Goal: Use online tool/utility

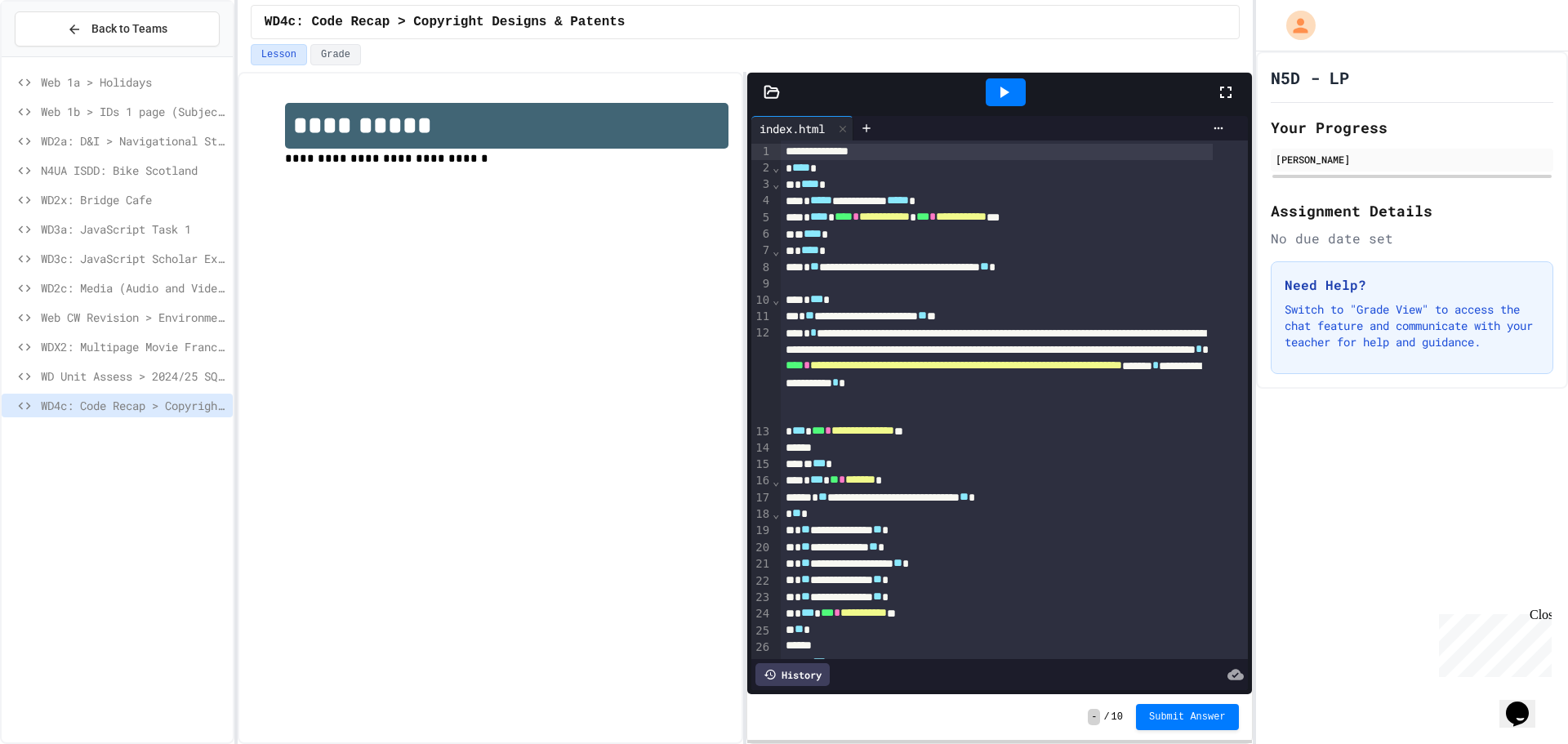
click at [1232, 91] on icon at bounding box center [1226, 92] width 19 height 19
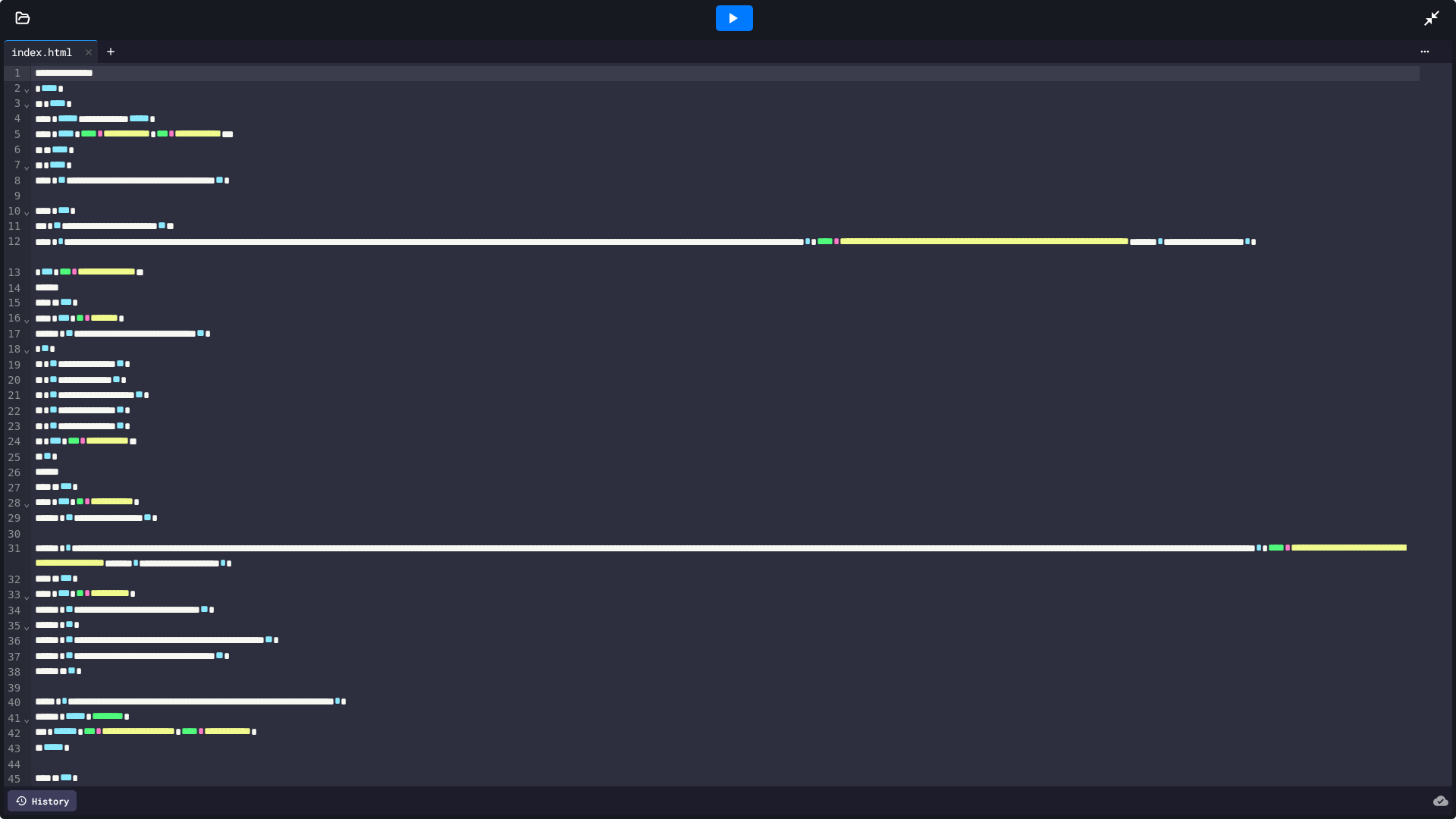
click at [747, 29] on div at bounding box center [734, 18] width 37 height 26
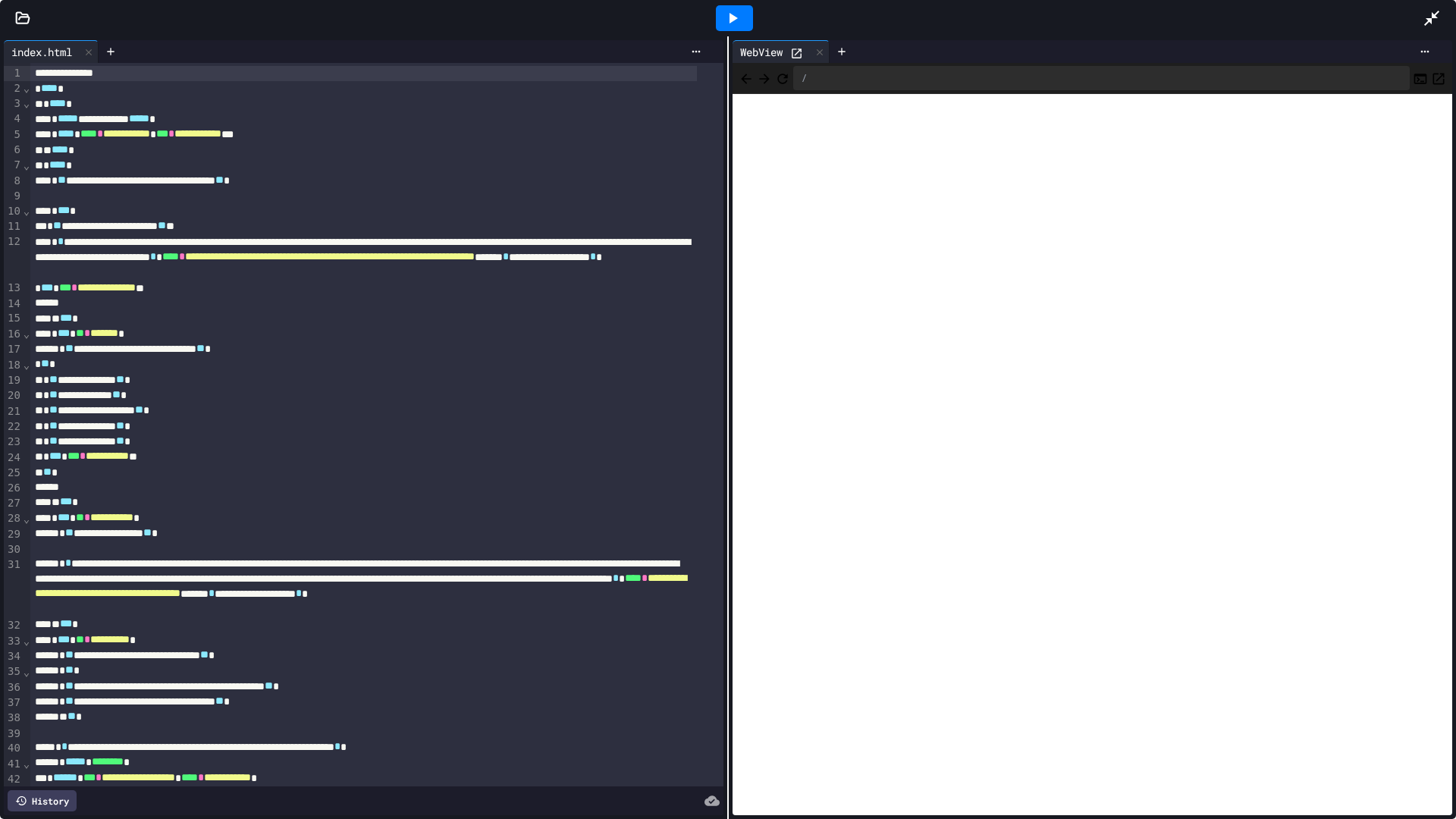
click at [1452, 5] on div at bounding box center [1439, 18] width 33 height 41
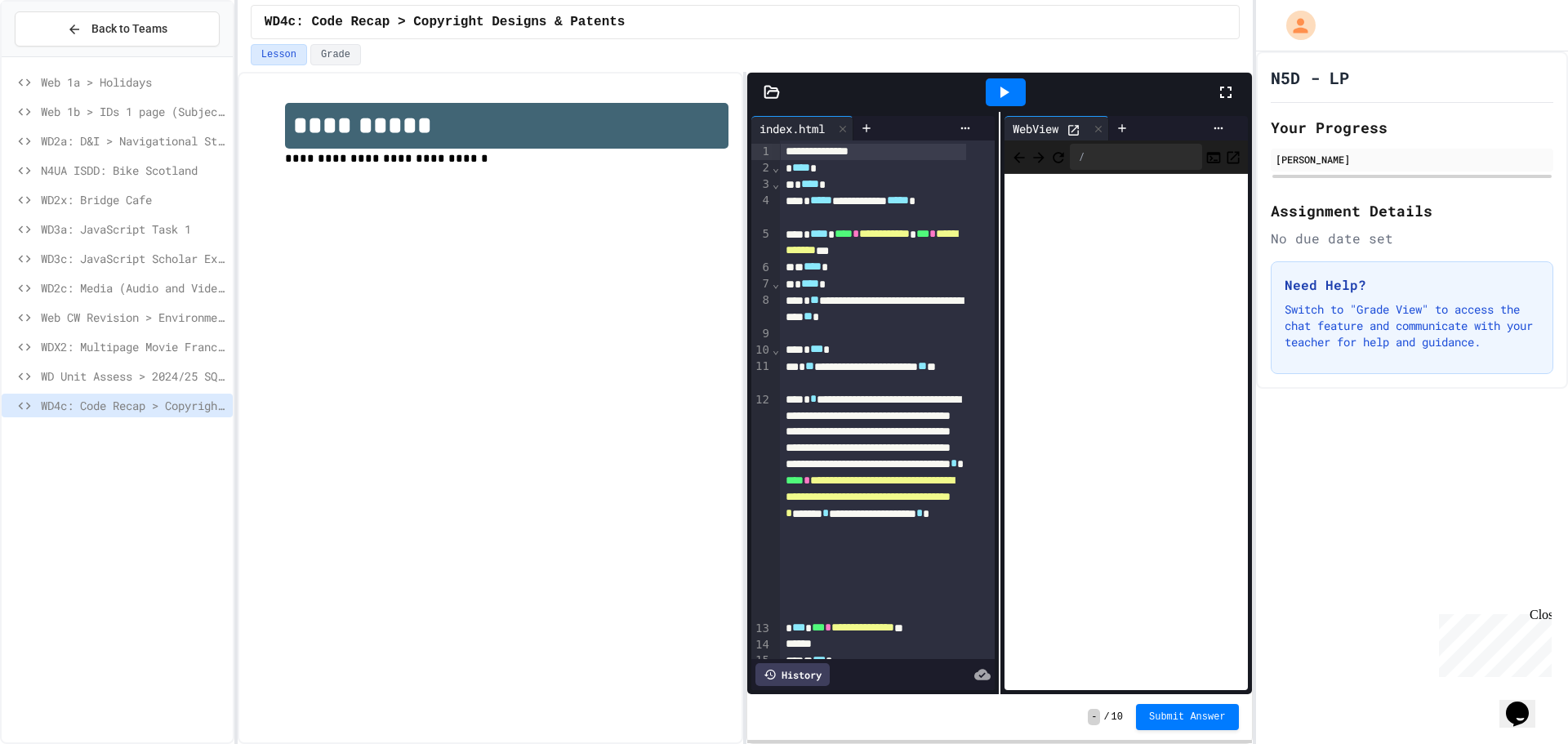
click at [1230, 92] on icon at bounding box center [1226, 92] width 19 height 19
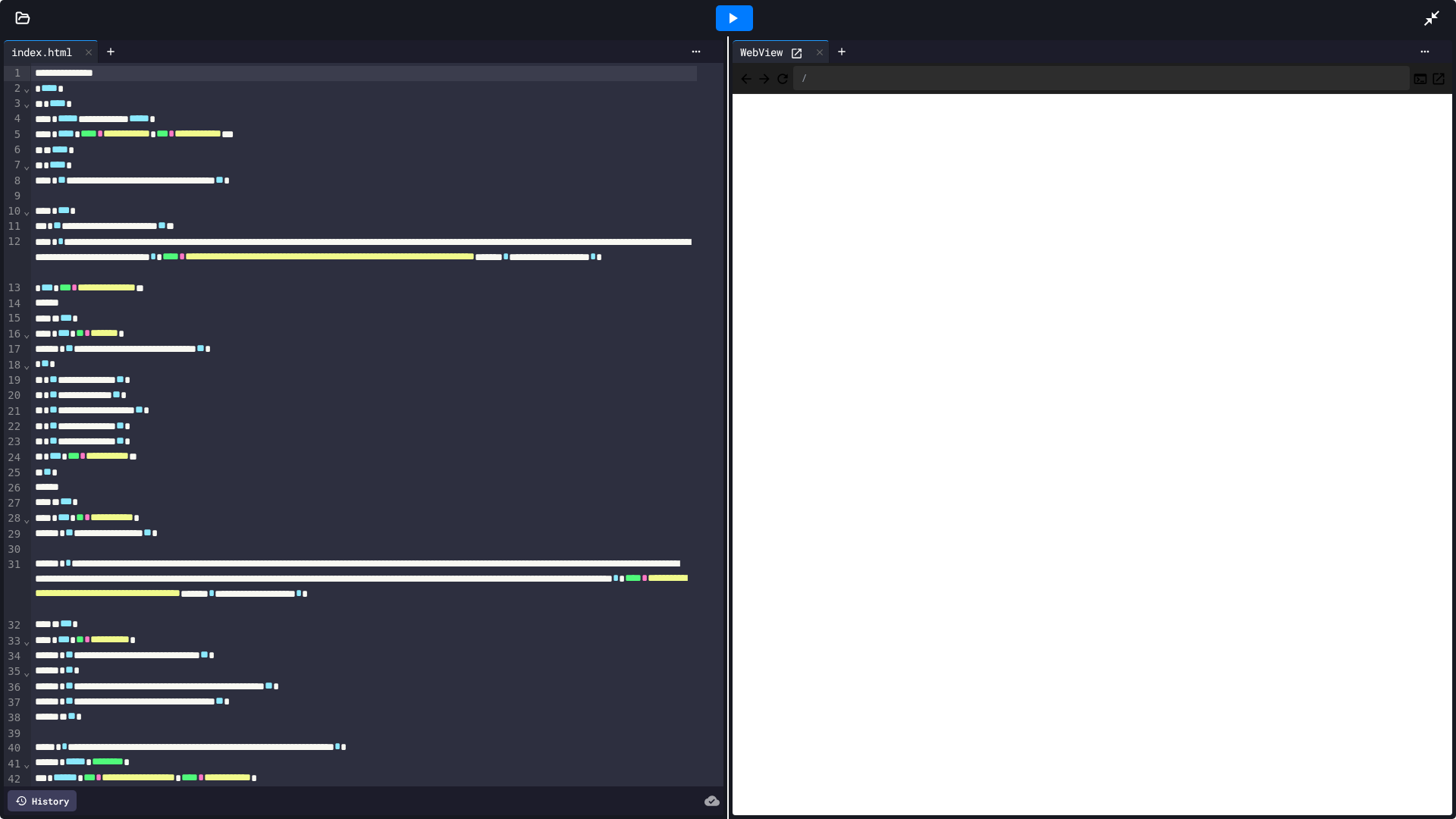
click at [790, 70] on div "/" at bounding box center [1092, 78] width 720 height 32
click at [790, 71] on icon "Refresh" at bounding box center [782, 78] width 15 height 15
click at [790, 82] on icon "Refresh" at bounding box center [782, 78] width 15 height 15
click at [1433, 8] on div at bounding box center [1439, 18] width 33 height 41
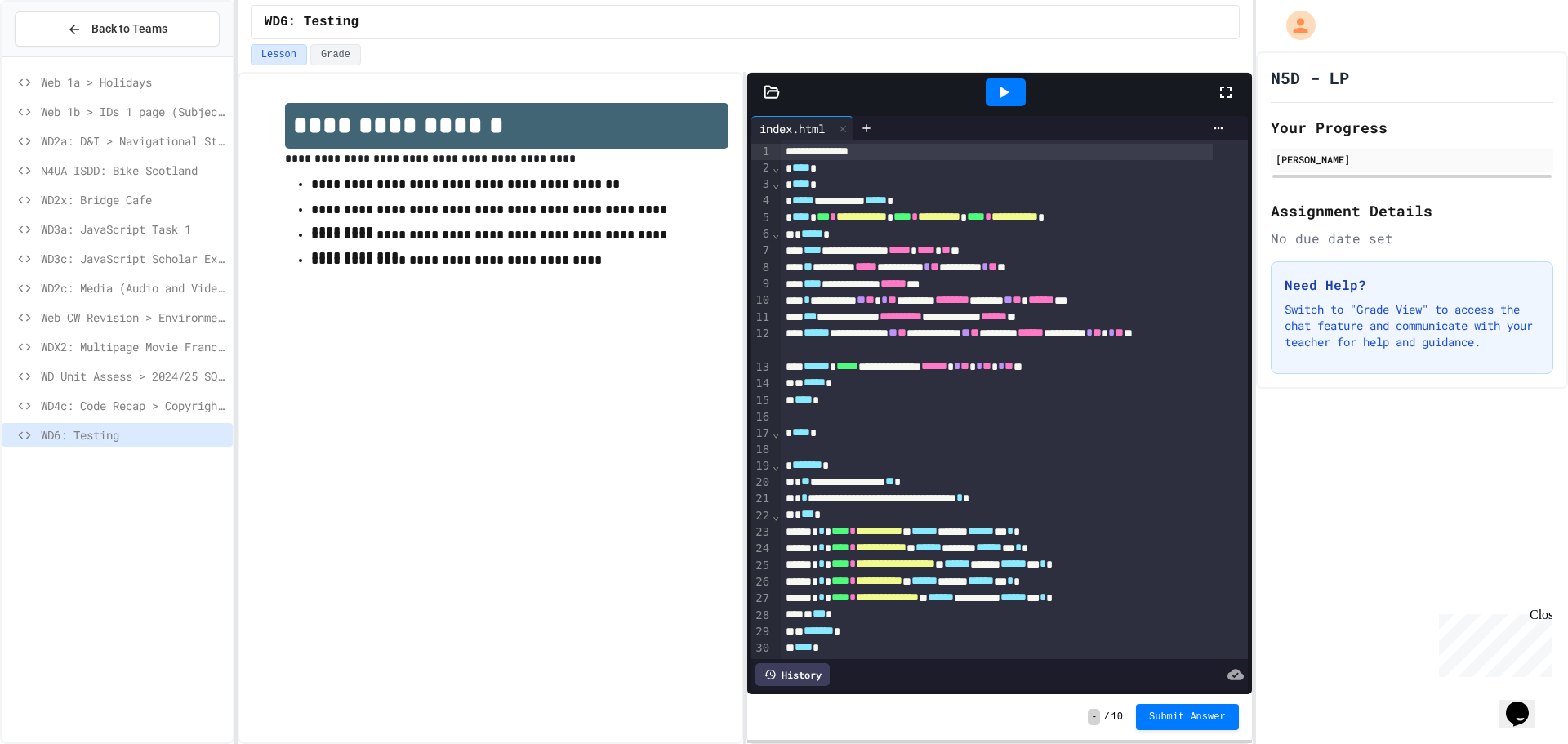
click at [1221, 95] on icon at bounding box center [1226, 92] width 12 height 12
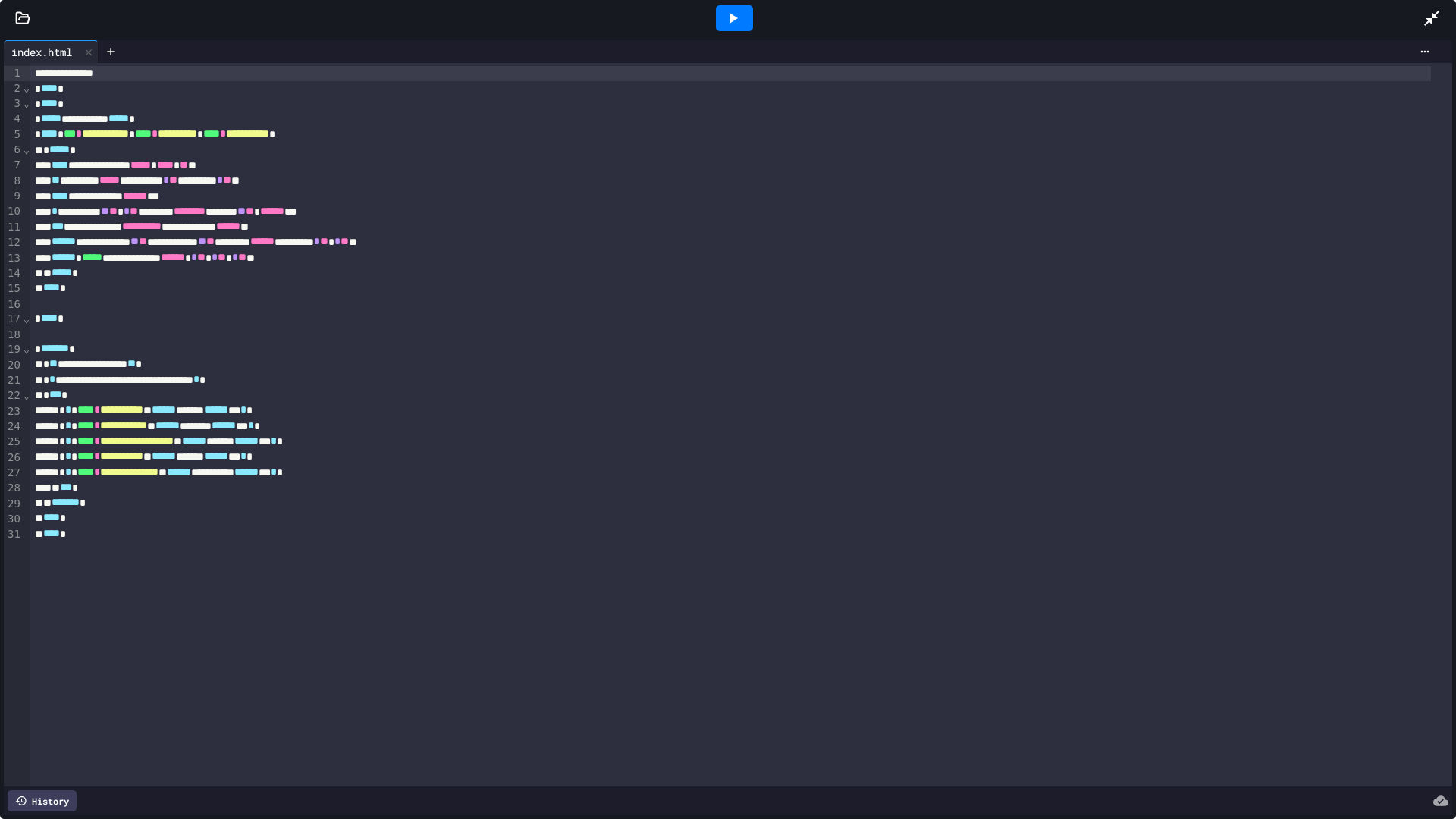
click at [726, 7] on div at bounding box center [734, 18] width 37 height 26
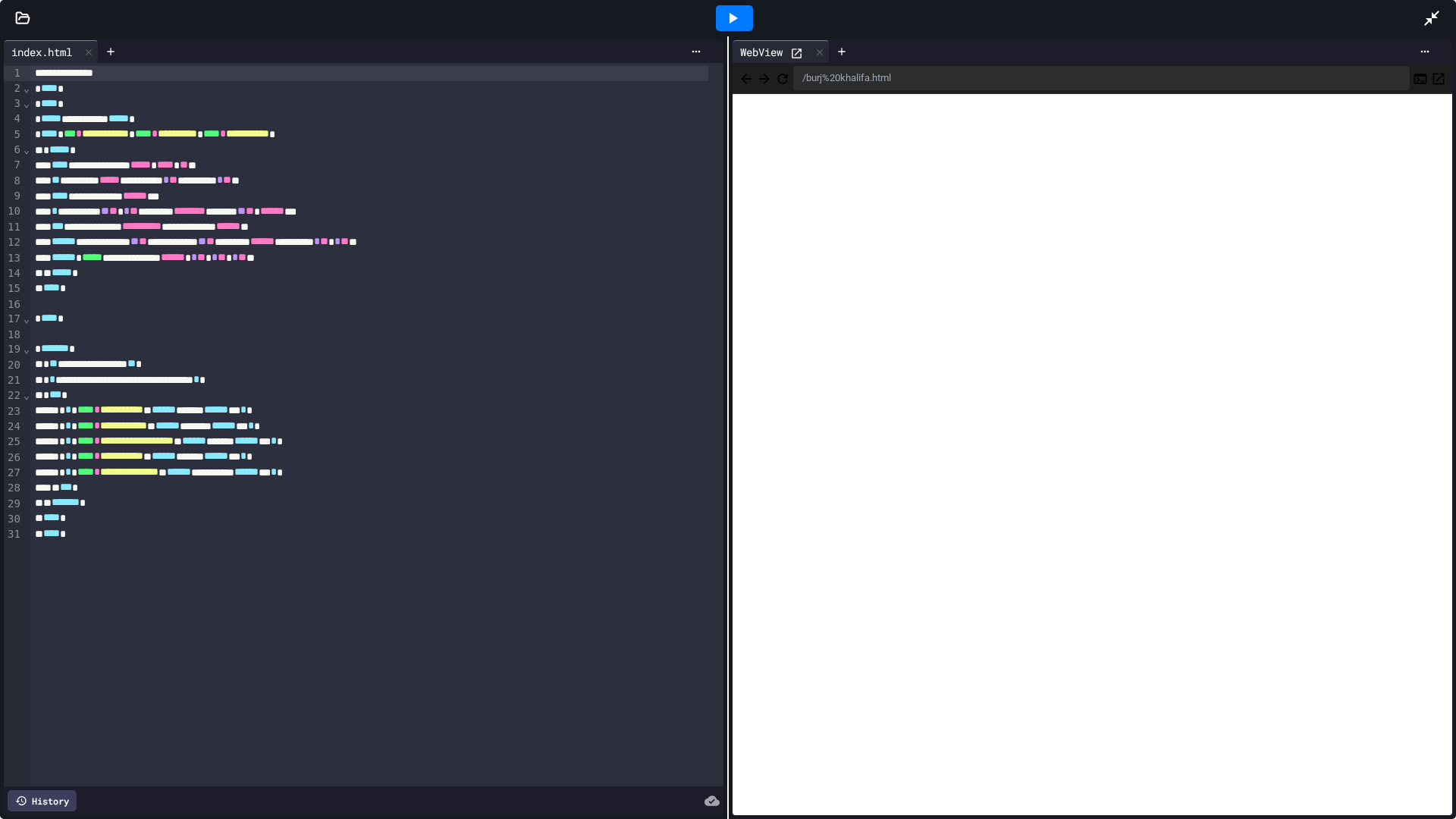
click at [790, 71] on icon "Refresh" at bounding box center [782, 78] width 15 height 15
click at [739, 77] on icon "Back" at bounding box center [746, 78] width 15 height 15
click at [1428, 30] on div at bounding box center [1439, 18] width 33 height 41
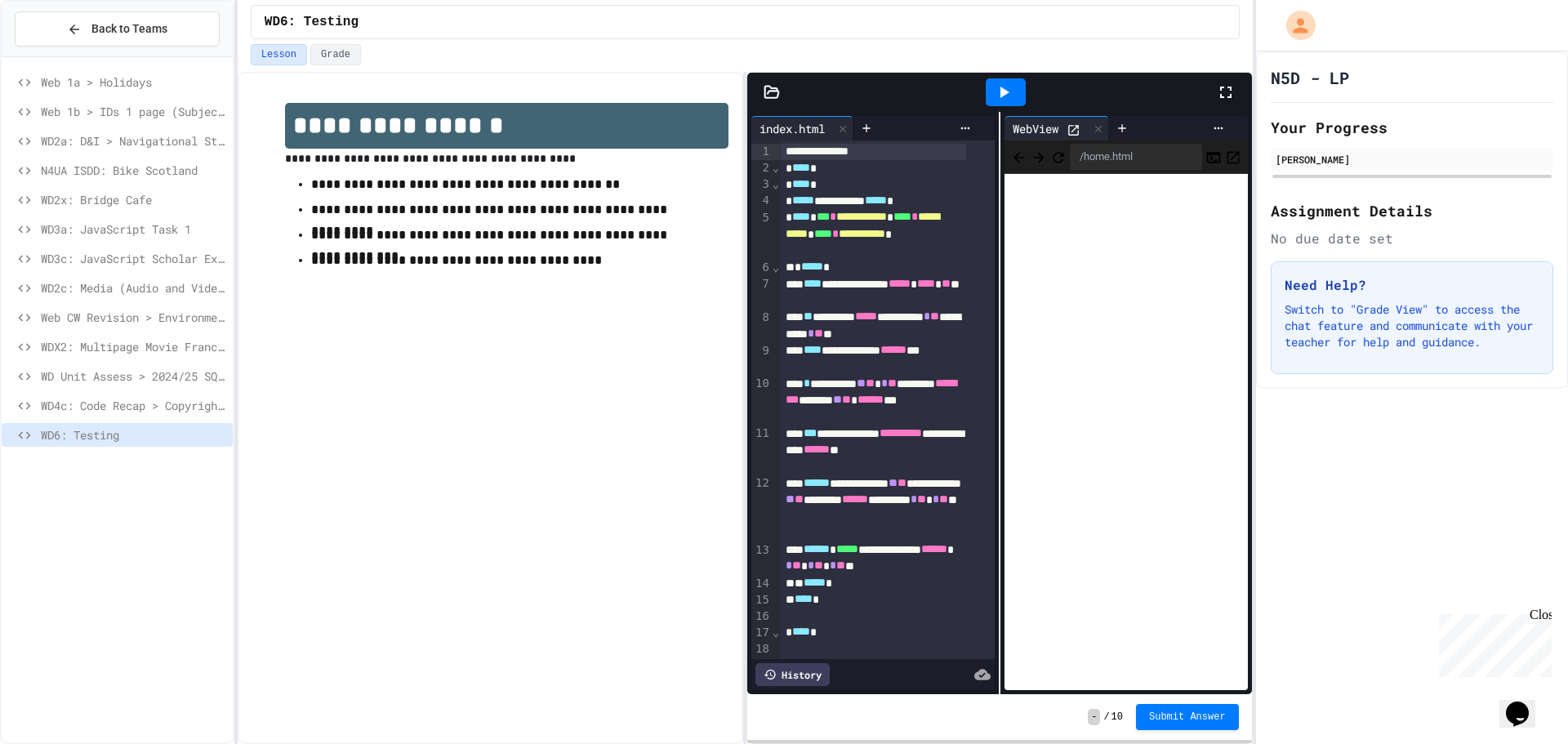
click at [1207, 85] on div at bounding box center [1006, 92] width 419 height 45
click at [1210, 98] on div at bounding box center [1006, 92] width 419 height 45
click at [1223, 92] on icon at bounding box center [1226, 92] width 19 height 19
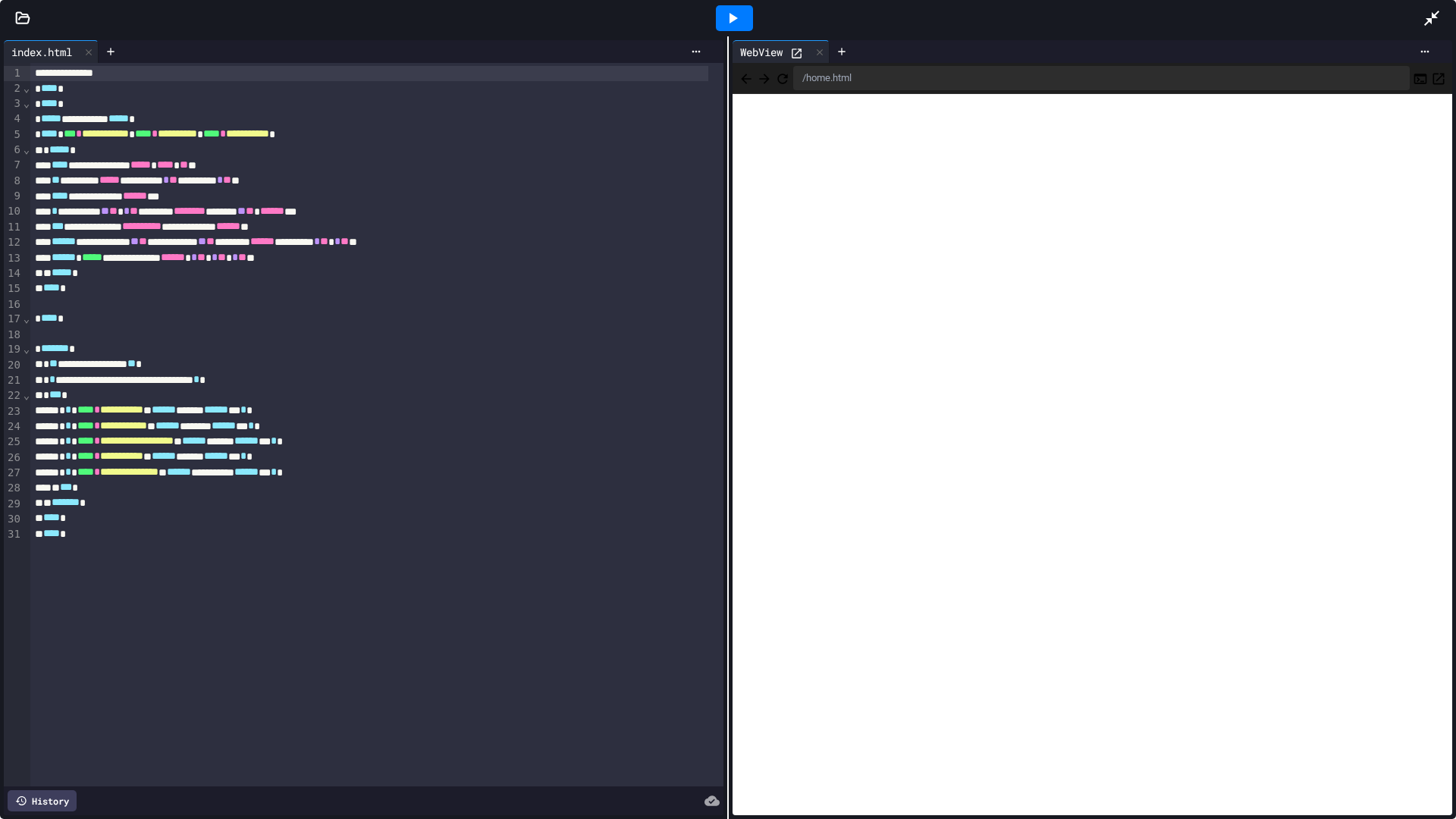
click at [747, 77] on icon "Back" at bounding box center [745, 78] width 10 height 10
click at [1443, 6] on div at bounding box center [1439, 18] width 33 height 41
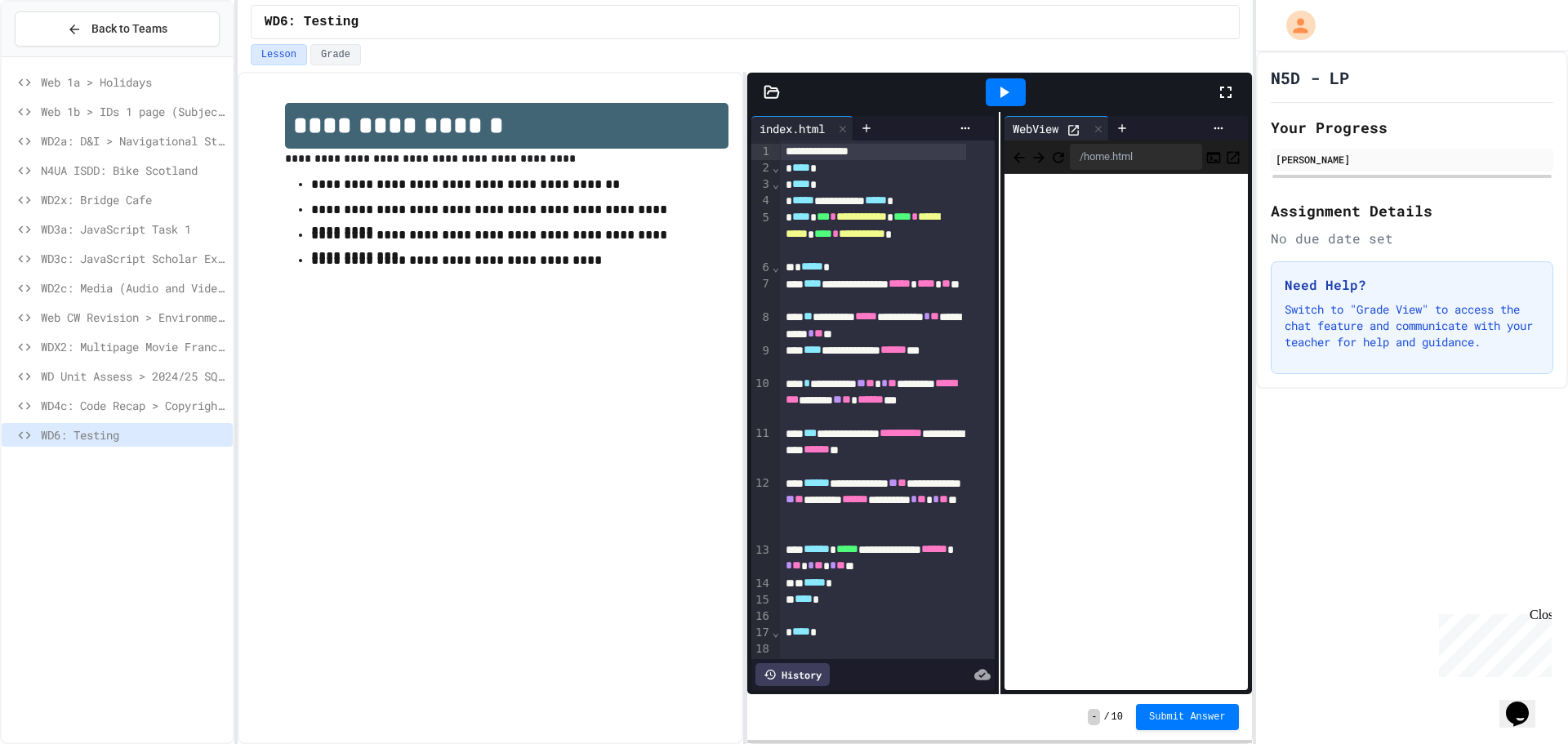
click at [1213, 99] on div at bounding box center [1006, 92] width 419 height 45
click at [1230, 92] on icon at bounding box center [1226, 92] width 19 height 19
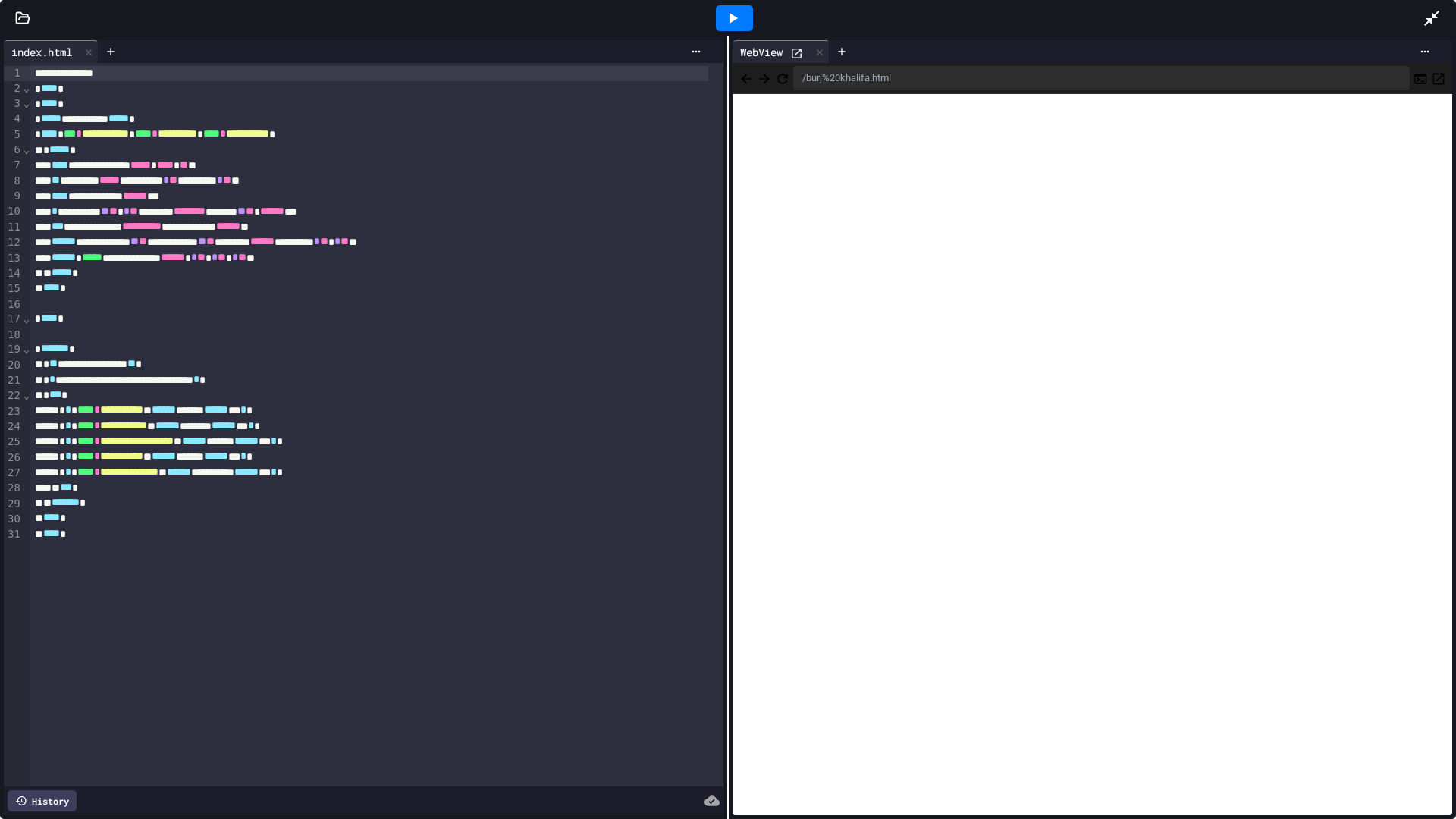
click at [1434, 10] on icon at bounding box center [1432, 18] width 18 height 18
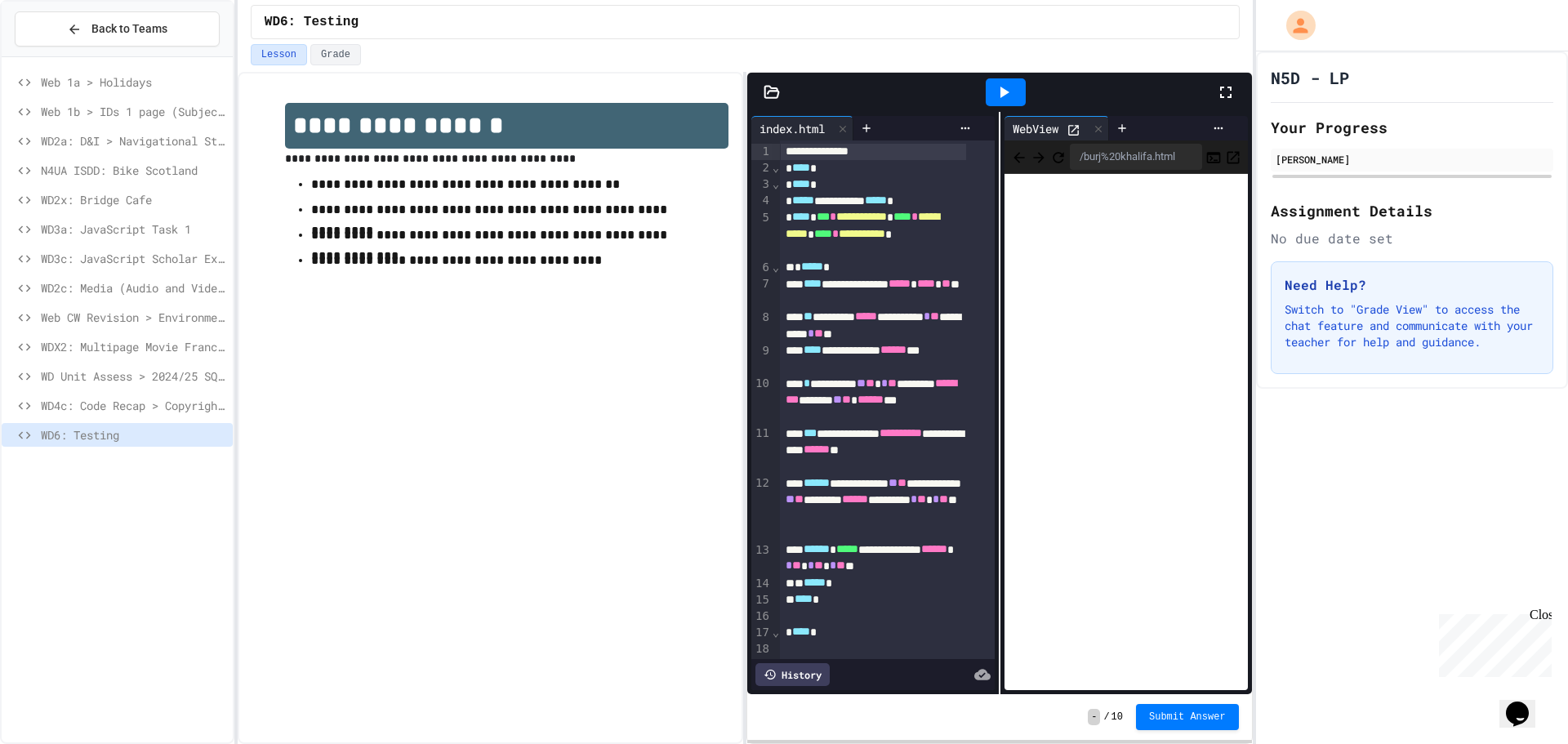
click at [1224, 83] on icon at bounding box center [1226, 92] width 19 height 19
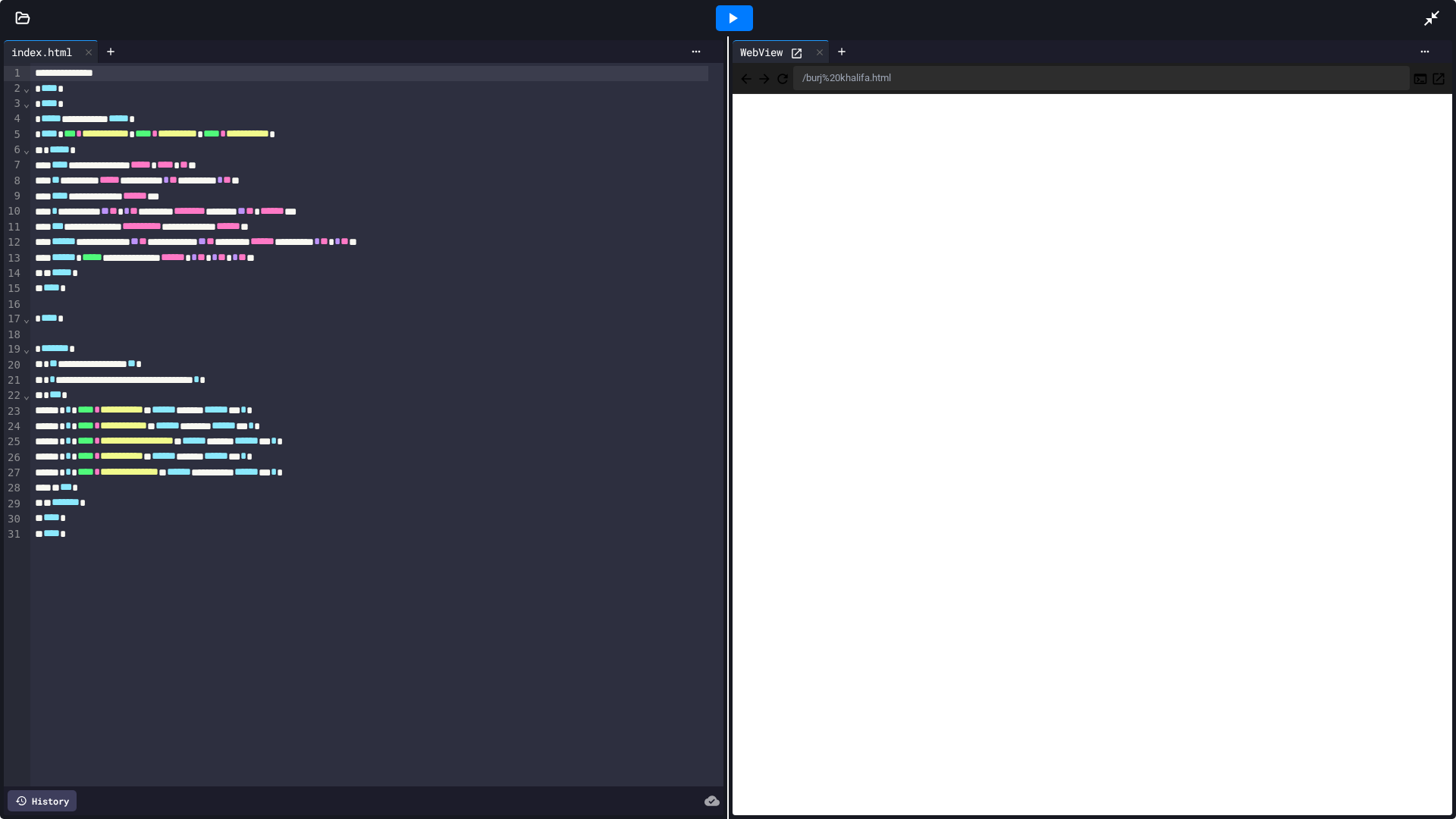
click at [721, 8] on div at bounding box center [734, 18] width 37 height 26
click at [711, 10] on div at bounding box center [734, 18] width 52 height 41
click at [748, 17] on div at bounding box center [734, 18] width 37 height 26
click at [32, 24] on div at bounding box center [22, 18] width 46 height 15
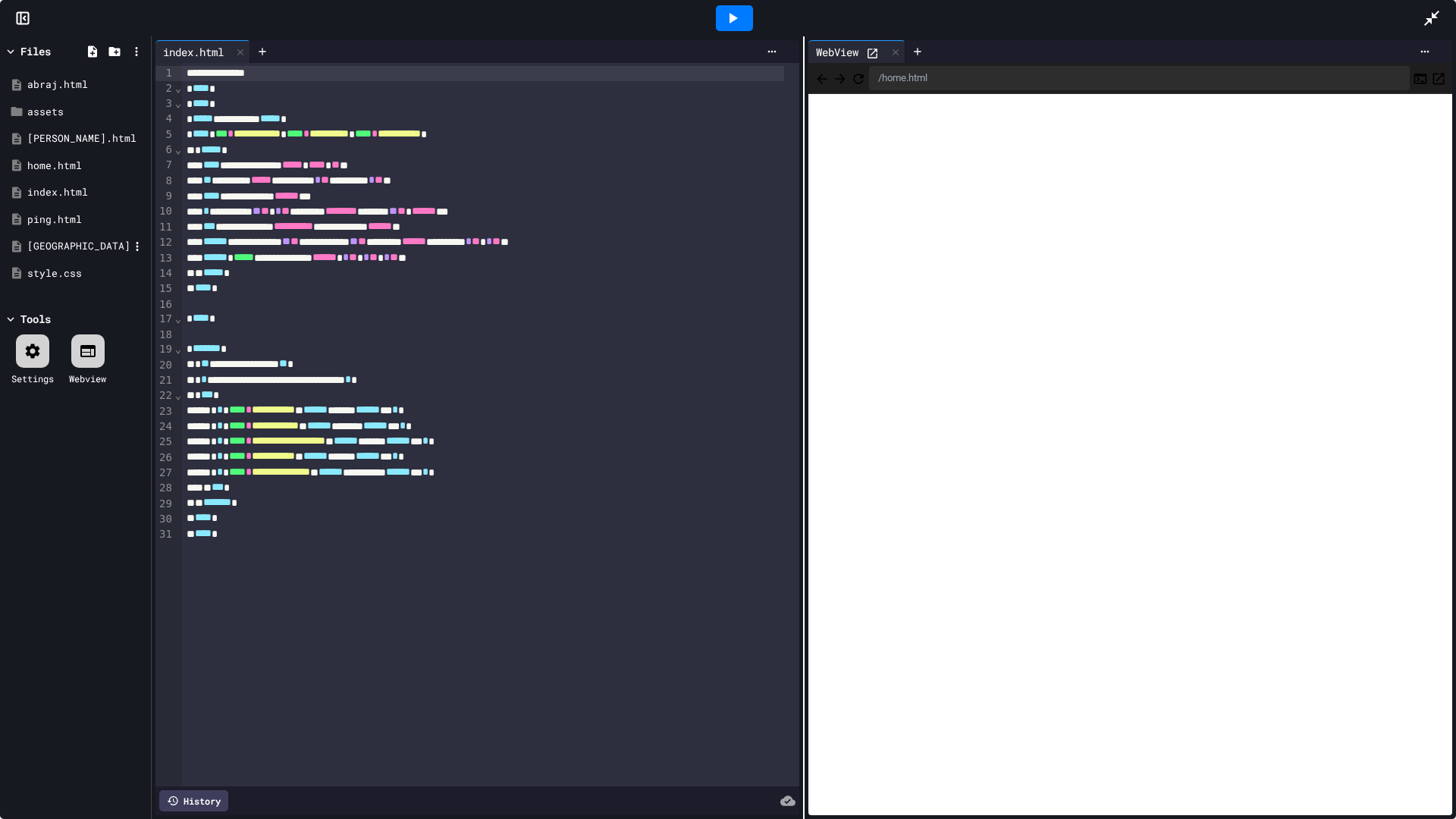
click at [82, 237] on div "shanghai.html" at bounding box center [75, 247] width 143 height 27
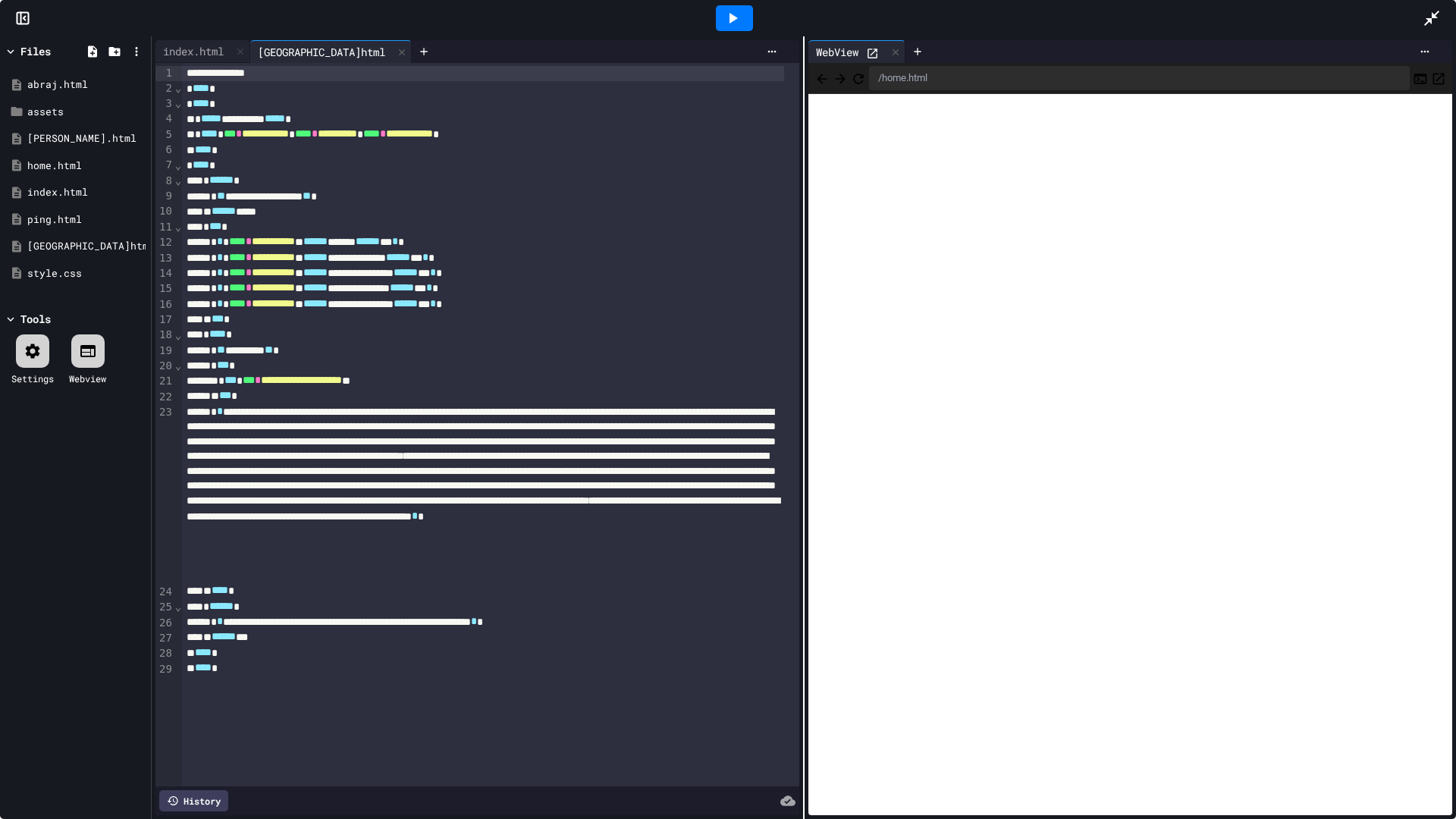
click at [283, 349] on div "**********" at bounding box center [482, 350] width 601 height 15
click at [724, 21] on icon at bounding box center [732, 18] width 18 height 18
